Goal: Transaction & Acquisition: Purchase product/service

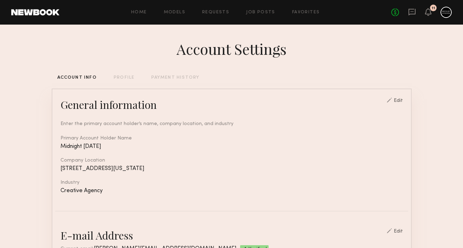
scroll to position [313, 0]
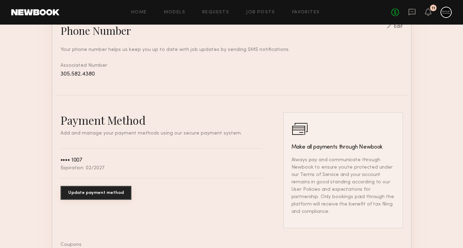
click at [432, 8] on div "11" at bounding box center [434, 8] width 4 height 4
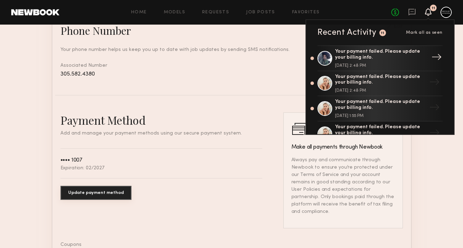
click at [381, 56] on div "Your payment failed. Please update your billing info." at bounding box center [380, 55] width 91 height 12
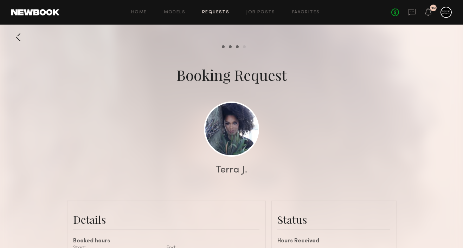
scroll to position [183, 0]
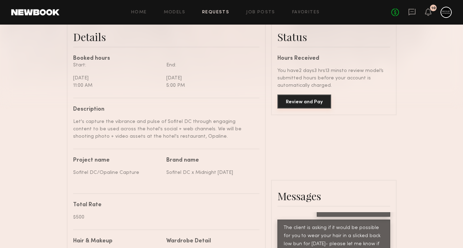
click at [306, 100] on button "Review and Pay" at bounding box center [304, 102] width 54 height 14
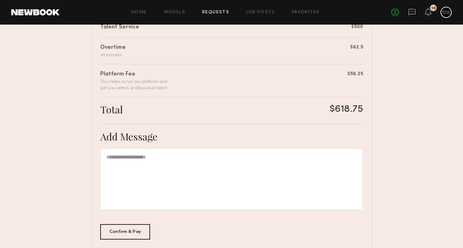
scroll to position [228, 0]
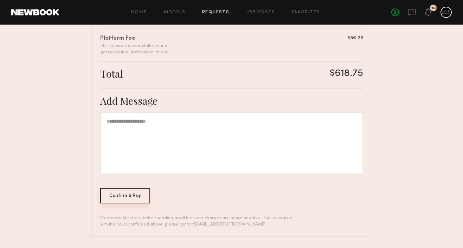
click at [142, 195] on div "Confirm & Pay" at bounding box center [125, 195] width 50 height 15
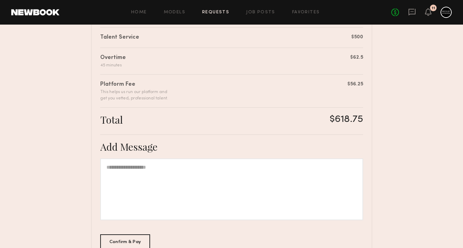
scroll to position [144, 0]
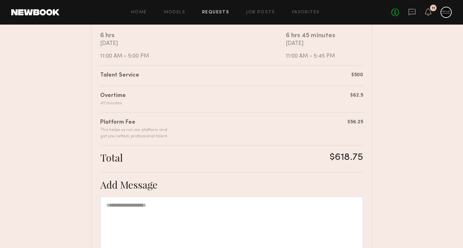
click at [441, 14] on div at bounding box center [446, 12] width 11 height 11
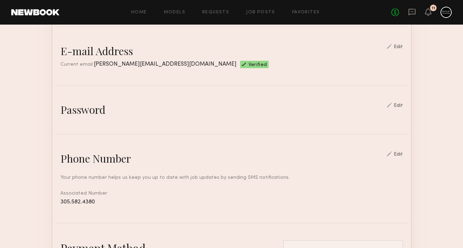
scroll to position [401, 0]
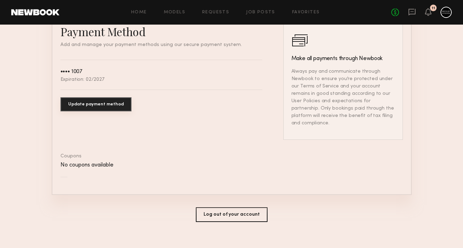
click at [107, 107] on button "Update payment method" at bounding box center [95, 104] width 71 height 14
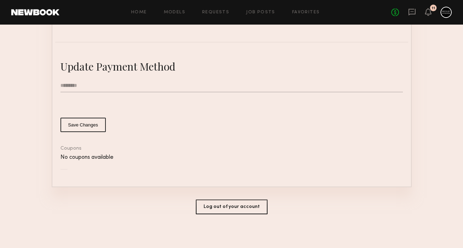
click at [107, 89] on input "text" at bounding box center [231, 85] width 342 height 13
type input "**********"
click at [97, 120] on button "Save Changes" at bounding box center [82, 125] width 45 height 14
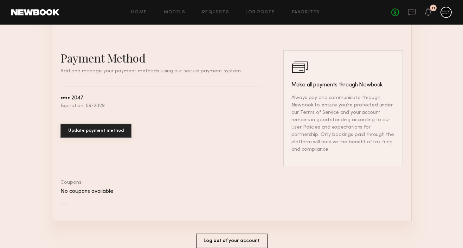
scroll to position [401, 0]
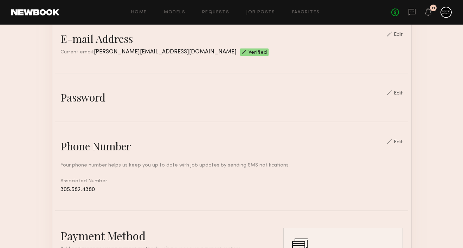
scroll to position [282, 0]
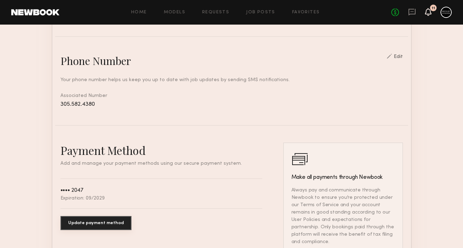
click at [429, 15] on icon at bounding box center [428, 15] width 2 height 1
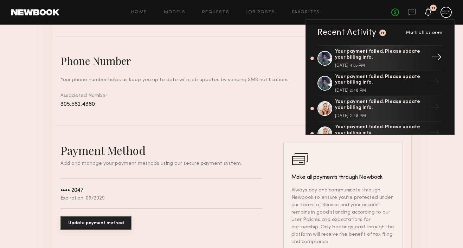
click at [399, 63] on div "Your payment failed. Please update your billing info. September 24, 2025 @ 4:55…" at bounding box center [380, 58] width 91 height 19
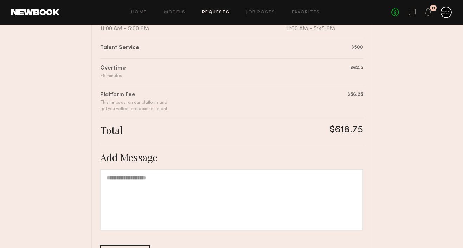
scroll to position [228, 0]
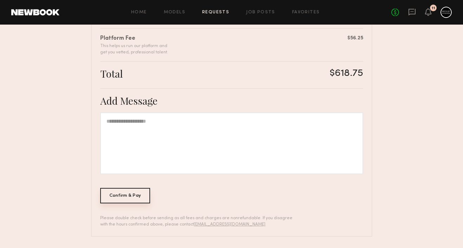
click at [142, 194] on div "Confirm & Pay" at bounding box center [125, 195] width 50 height 15
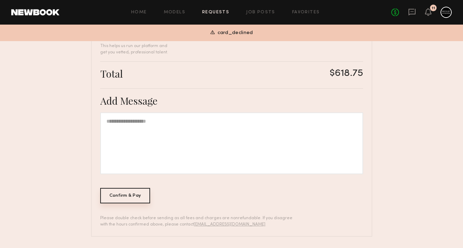
scroll to position [0, 0]
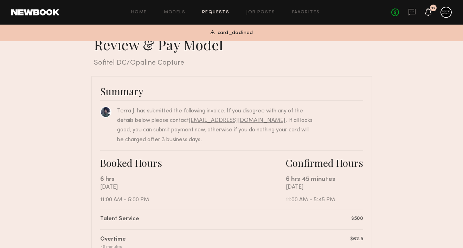
click at [429, 12] on icon at bounding box center [428, 11] width 6 height 5
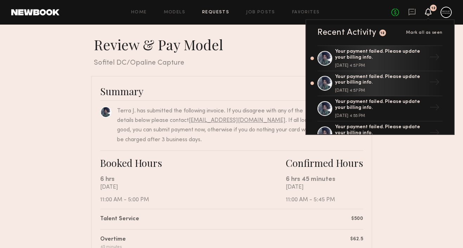
click at [225, 92] on div "Summary" at bounding box center [231, 91] width 263 height 12
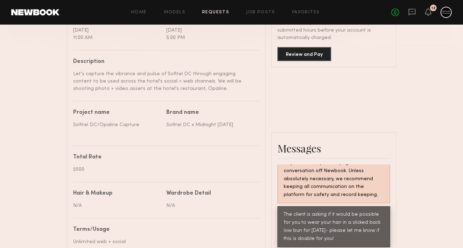
scroll to position [144, 0]
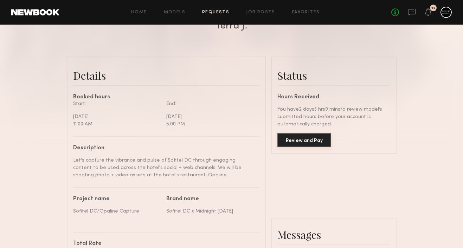
click at [302, 137] on button "Review and Pay" at bounding box center [304, 140] width 54 height 14
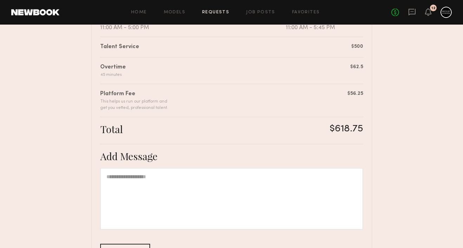
scroll to position [220, 0]
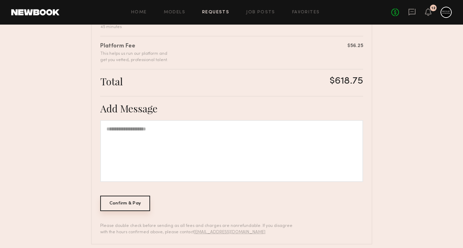
click at [114, 207] on div "Confirm & Pay" at bounding box center [125, 203] width 50 height 15
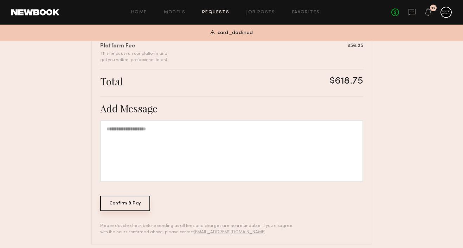
scroll to position [228, 0]
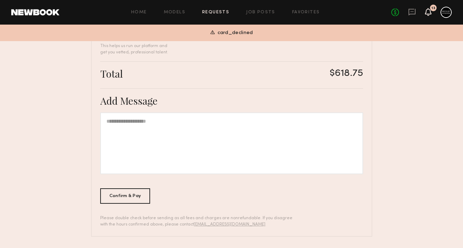
click at [429, 9] on icon at bounding box center [428, 11] width 6 height 5
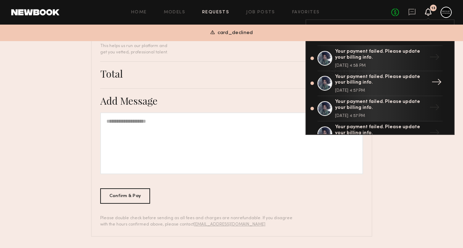
scroll to position [61, 0]
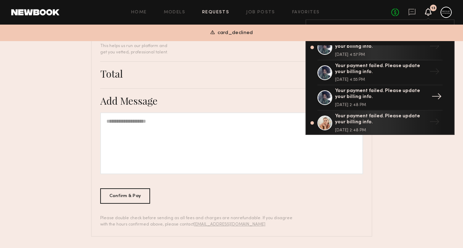
click at [378, 94] on div "Your payment failed. Please update your billing info." at bounding box center [380, 94] width 91 height 12
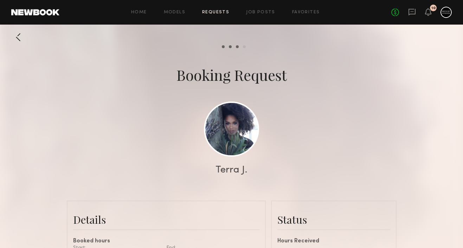
click at [440, 12] on div "No fees up to $5,000 10" at bounding box center [421, 12] width 60 height 11
click at [445, 15] on div at bounding box center [446, 12] width 11 height 11
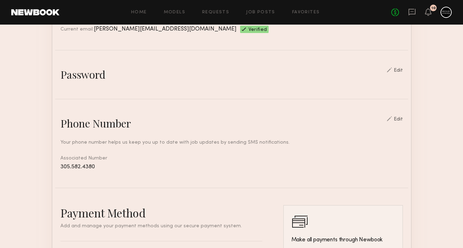
scroll to position [370, 0]
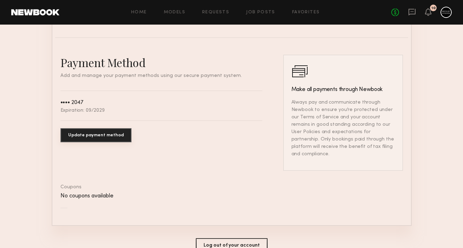
click at [104, 133] on button "Update payment method" at bounding box center [95, 135] width 71 height 14
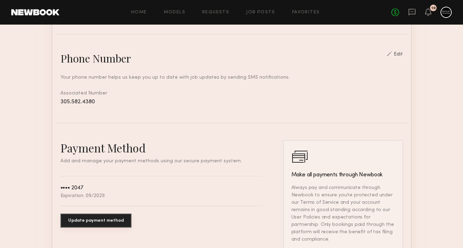
scroll to position [298, 0]
